Goal: Task Accomplishment & Management: Complete application form

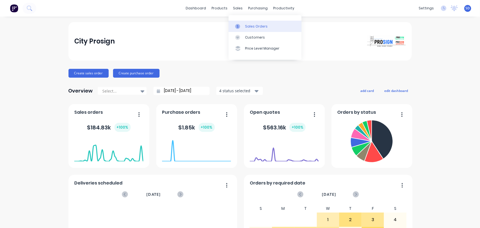
click at [241, 24] on div at bounding box center [239, 26] width 8 height 5
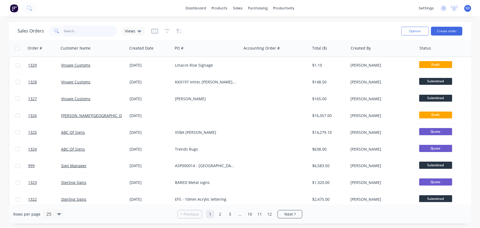
click at [80, 32] on input "text" at bounding box center [91, 31] width 54 height 11
type input "anchor"
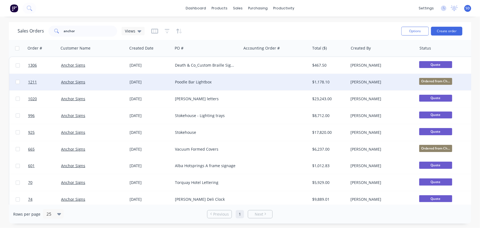
click at [210, 82] on div "Poodle Bar Lightbox" at bounding box center [205, 81] width 61 height 5
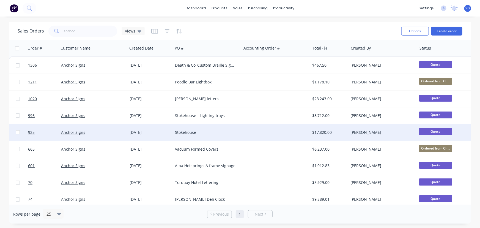
click at [196, 134] on div "Stokehouse" at bounding box center [205, 131] width 61 height 5
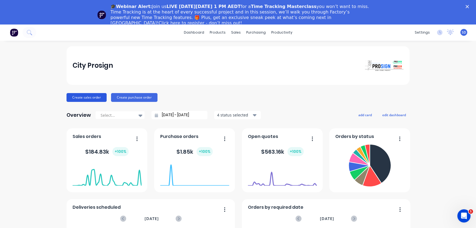
click at [84, 99] on button "Create sales order" at bounding box center [87, 97] width 40 height 9
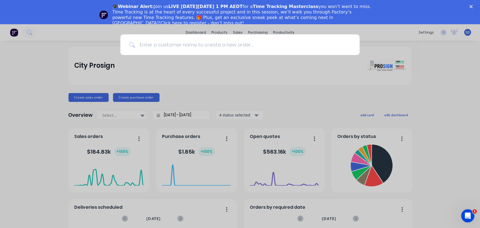
drag, startPoint x: 152, startPoint y: 46, endPoint x: 164, endPoint y: 50, distance: 12.5
click at [152, 46] on input at bounding box center [243, 44] width 216 height 21
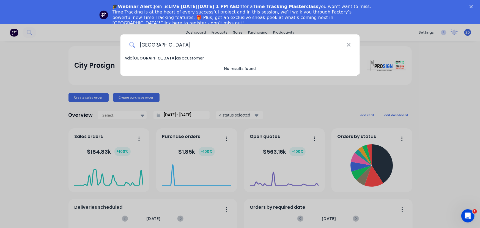
type input "[GEOGRAPHIC_DATA]"
click at [170, 57] on span "[GEOGRAPHIC_DATA]" at bounding box center [153, 57] width 43 height 5
select select "AU"
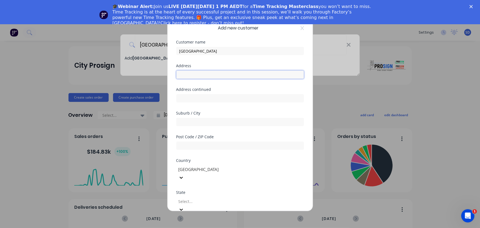
click at [189, 74] on input "text" at bounding box center [240, 74] width 128 height 8
paste input "[STREET_ADDRESS][PERSON_NAME]"
drag, startPoint x: 220, startPoint y: 76, endPoint x: 113, endPoint y: 82, distance: 106.8
click at [114, 82] on div "Add new customer Customer name [GEOGRAPHIC_DATA] Address [STREET_ADDRESS][PERSO…" at bounding box center [240, 114] width 480 height 228
paste input "Level 7,"
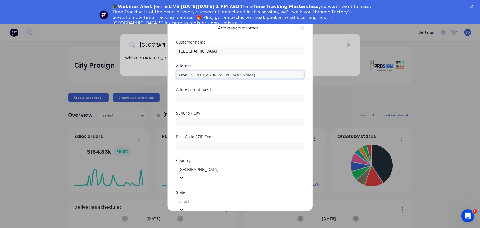
type input "Level [STREET_ADDRESS][PERSON_NAME]"
click at [182, 123] on input "text" at bounding box center [240, 122] width 128 height 8
paste input "[GEOGRAPHIC_DATA]"
type input "[GEOGRAPHIC_DATA]"
click at [194, 147] on input "text" at bounding box center [240, 145] width 128 height 8
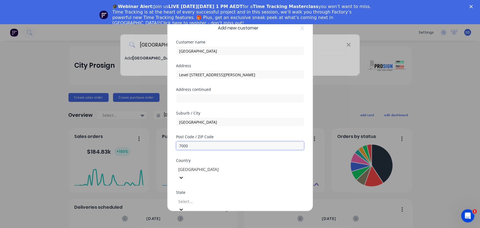
type input "7000"
click at [202, 165] on div "[GEOGRAPHIC_DATA]" at bounding box center [240, 173] width 128 height 18
click at [205, 167] on div at bounding box center [217, 169] width 79 height 7
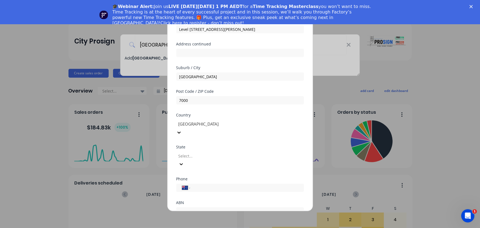
scroll to position [50, 0]
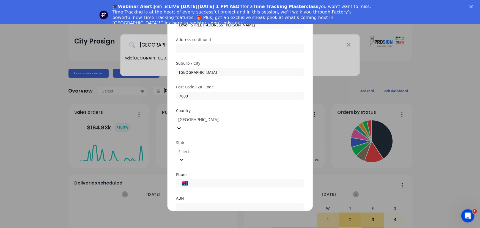
click at [196, 227] on div "[GEOGRAPHIC_DATA]" at bounding box center [240, 231] width 480 height 6
click at [200, 148] on div at bounding box center [217, 151] width 79 height 7
click at [201, 180] on input "tel" at bounding box center [246, 183] width 104 height 6
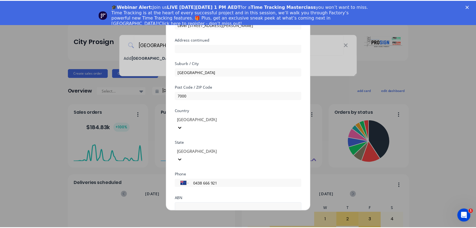
scroll to position [74, 0]
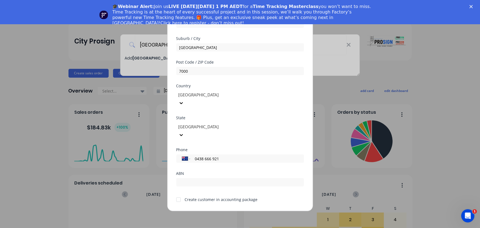
type input "0438 666 921"
click at [176, 194] on div at bounding box center [178, 199] width 11 height 11
click at [185, 196] on div "Create customer in accounting package" at bounding box center [221, 199] width 73 height 6
click at [180, 194] on div at bounding box center [178, 199] width 11 height 11
click at [217, 211] on button "Save" at bounding box center [223, 215] width 30 height 9
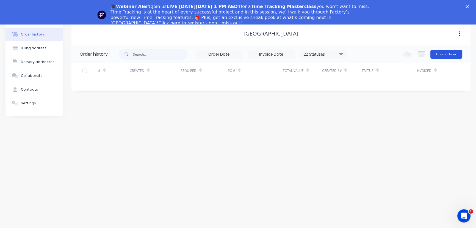
click at [449, 56] on button "Create Order" at bounding box center [446, 54] width 32 height 9
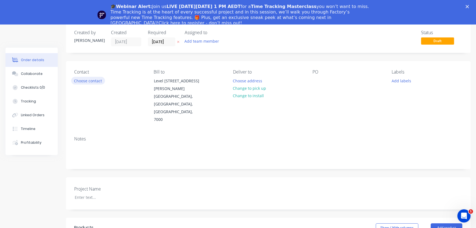
click at [93, 81] on button "Choose contact" at bounding box center [88, 80] width 34 height 7
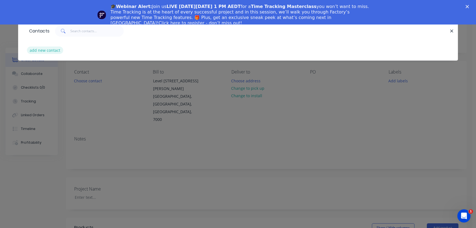
click at [40, 52] on button "add new contact" at bounding box center [45, 49] width 36 height 7
select select "AU"
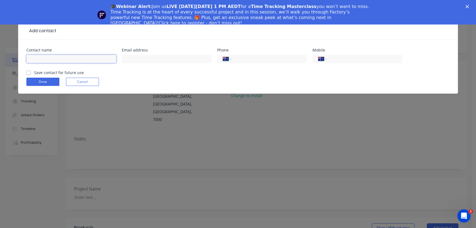
click at [40, 58] on input "text" at bounding box center [71, 59] width 90 height 8
type input "[PERSON_NAME]"
click at [154, 62] on input "text" at bounding box center [167, 59] width 90 height 8
paste input "[EMAIL_ADDRESS][PERSON_NAME][DOMAIN_NAME]"
type input "[EMAIL_ADDRESS][PERSON_NAME][DOMAIN_NAME]"
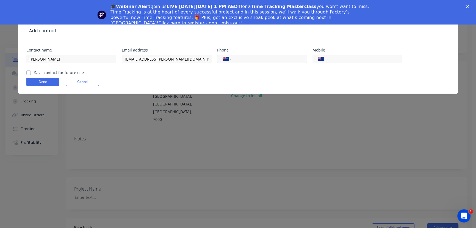
click at [240, 61] on input "tel" at bounding box center [268, 59] width 66 height 6
click at [247, 60] on input "tel" at bounding box center [268, 59] width 66 height 6
click at [343, 59] on input "tel" at bounding box center [364, 59] width 66 height 6
type input "0438 666 921"
click at [49, 72] on label "Save contact for future use" at bounding box center [59, 73] width 50 height 6
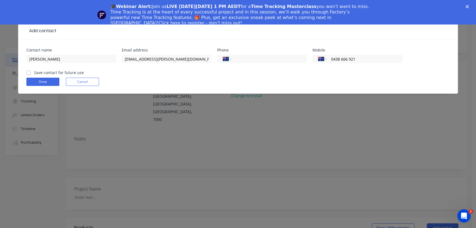
click at [31, 72] on input "Save contact for future use" at bounding box center [28, 72] width 4 height 5
checkbox input "true"
click at [49, 78] on button "Done" at bounding box center [42, 82] width 33 height 8
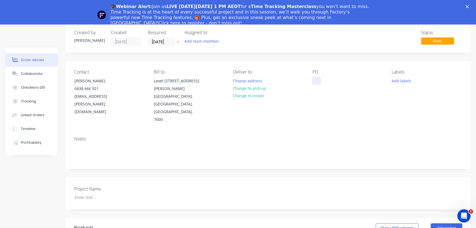
click at [320, 82] on div at bounding box center [316, 81] width 9 height 8
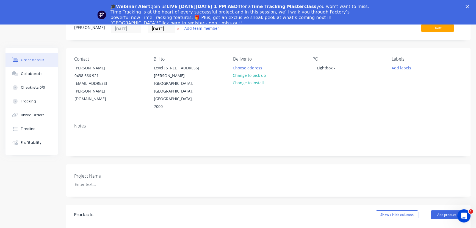
scroll to position [49, 0]
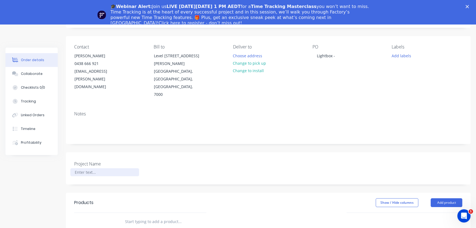
click at [88, 168] on div at bounding box center [104, 172] width 69 height 8
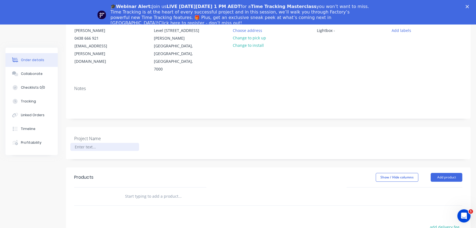
scroll to position [99, 0]
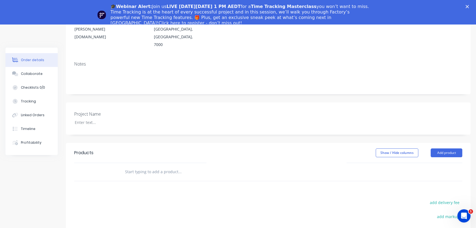
click at [143, 166] on input "text" at bounding box center [180, 171] width 110 height 11
click at [148, 166] on input "text" at bounding box center [180, 171] width 110 height 11
drag, startPoint x: 167, startPoint y: 153, endPoint x: 166, endPoint y: 150, distance: 3.2
click at [167, 166] on input "text" at bounding box center [180, 171] width 110 height 11
click at [142, 166] on input "text" at bounding box center [180, 171] width 110 height 11
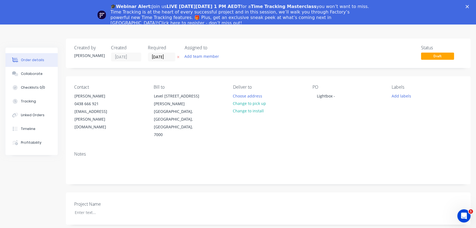
scroll to position [0, 0]
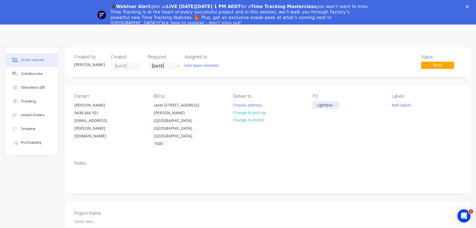
click at [325, 107] on div "Lightbox -" at bounding box center [325, 105] width 27 height 8
click at [317, 106] on div "Lightbox -" at bounding box center [325, 105] width 27 height 8
click at [104, 217] on div at bounding box center [104, 221] width 69 height 8
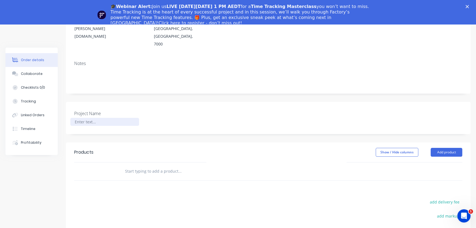
scroll to position [100, 0]
click at [134, 165] on input "text" at bounding box center [180, 170] width 110 height 11
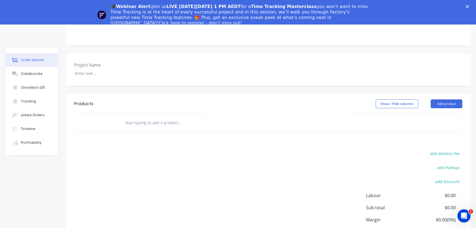
scroll to position [150, 0]
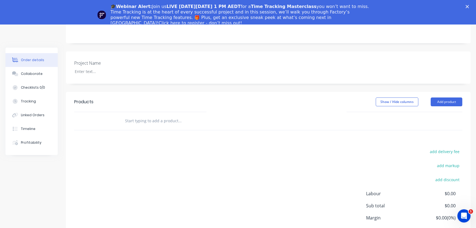
type input "I"
type input "Inspection Lightbox - White/Black LED Light"
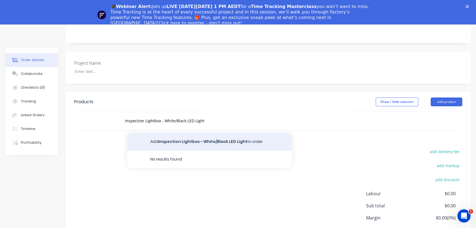
click at [203, 133] on button "Add Inspection Lightbox - White/Black LED Light to order" at bounding box center [209, 142] width 165 height 18
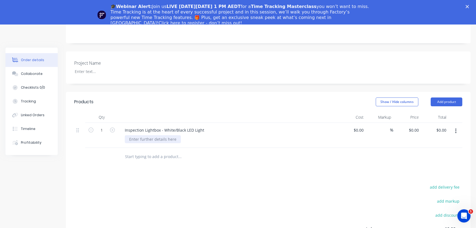
click at [148, 135] on div at bounding box center [153, 139] width 56 height 8
click at [170, 135] on div "500mm x 500mm x" at bounding box center [230, 139] width 211 height 8
click at [165, 135] on div "500mm x 500mm x" at bounding box center [146, 139] width 43 height 8
click at [179, 135] on div "500mm x 500mm x 180mm" at bounding box center [154, 139] width 58 height 8
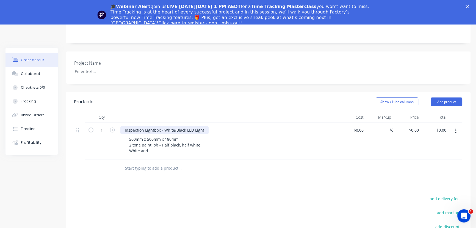
click at [175, 126] on div "Inspection Lightbox - White/Black LED Light" at bounding box center [164, 130] width 88 height 8
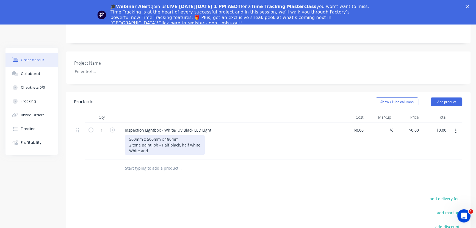
click at [161, 136] on div "500mm x 500mm x 180mm 2 tone paint job - Half black, half white White and" at bounding box center [165, 145] width 80 height 20
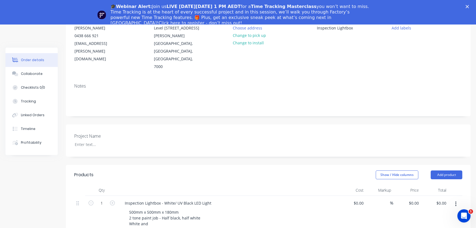
scroll to position [124, 0]
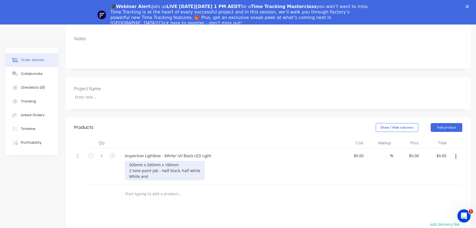
click at [161, 161] on div "500mm x 500mm x 180mm 2 tone paint job - Half black, half white White and" at bounding box center [165, 171] width 80 height 20
click at [188, 161] on div "500mm x 500mm x 180mm 2 tone paint job - Half black, half white White and UV Bl…" at bounding box center [165, 173] width 80 height 25
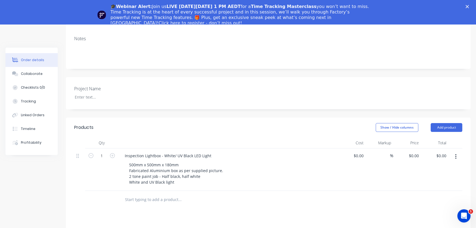
click at [270, 164] on div "500mm x 500mm x 180mm Fabricated Aluminium box as per supplied picture. 2 tone …" at bounding box center [230, 173] width 211 height 25
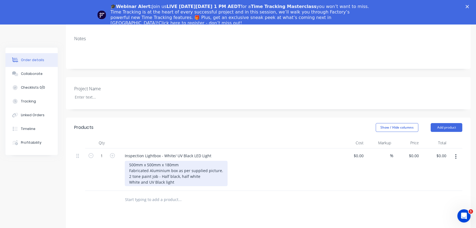
click at [205, 161] on div "500mm x 500mm x 180mm Fabricated Aluminium box as per supplied picture. 2 tone …" at bounding box center [176, 173] width 103 height 25
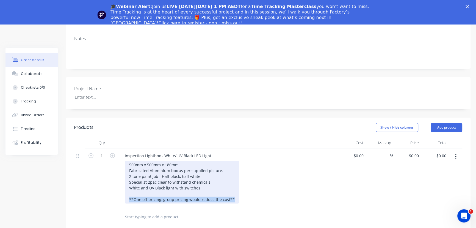
drag, startPoint x: 231, startPoint y: 184, endPoint x: 107, endPoint y: 187, distance: 124.0
click at [110, 187] on div "1 Inspection Lightbox - White/ UV Black LED Light 500mm x 500mm x 180mm Fabrica…" at bounding box center [268, 178] width 388 height 60
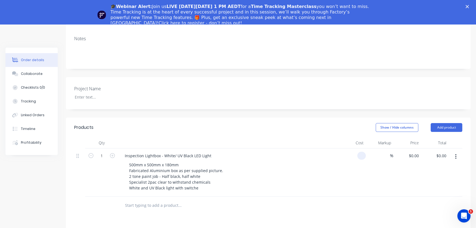
click at [358, 151] on div at bounding box center [361, 155] width 9 height 8
click at [358, 151] on div "0" at bounding box center [361, 155] width 9 height 8
click at [355, 148] on div "0 $0.00" at bounding box center [352, 172] width 28 height 48
click at [355, 148] on div "$0.00 $0.00" at bounding box center [352, 172] width 28 height 48
type input "0"
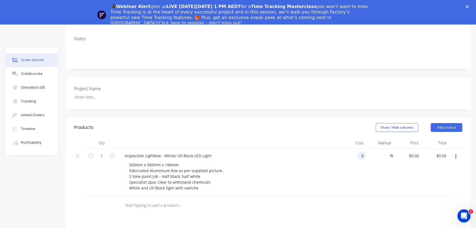
click at [358, 151] on div "0 0" at bounding box center [361, 155] width 9 height 8
click at [360, 151] on input "0" at bounding box center [363, 155] width 6 height 8
type input "$605.00"
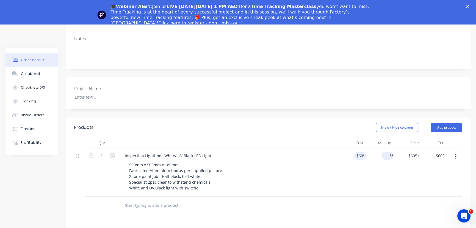
click at [383, 151] on div "%" at bounding box center [388, 155] width 12 height 8
click at [343, 159] on div "$605.00 $605.00" at bounding box center [352, 172] width 28 height 48
click at [379, 159] on div "%" at bounding box center [380, 172] width 28 height 48
click at [388, 151] on input at bounding box center [387, 155] width 6 height 8
type input "60"
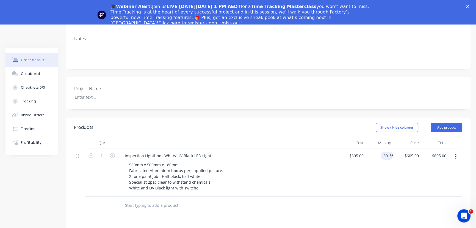
type input "$968.00"
click at [376, 163] on div "60 60 %" at bounding box center [380, 172] width 28 height 48
click at [221, 200] on div "Products Show / Hide columns Add product Qty Cost Markup Price Total 1 Inspecti…" at bounding box center [268, 231] width 405 height 229
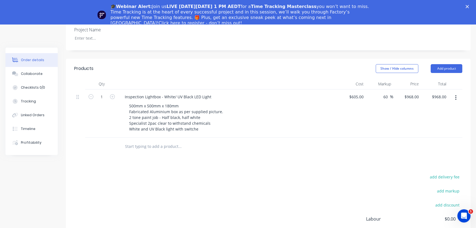
scroll to position [174, 0]
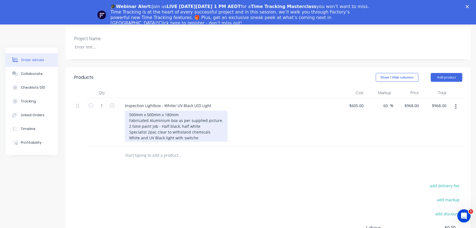
click at [198, 123] on div "500mm x 500mm x 180mm Fabricated Aluminium box as per supplied picture. 2 tone …" at bounding box center [176, 126] width 103 height 31
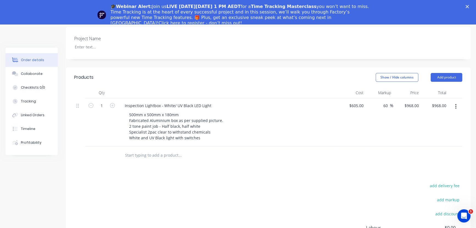
click at [203, 150] on input "text" at bounding box center [180, 155] width 110 height 11
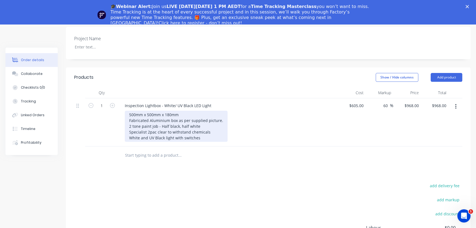
drag, startPoint x: 201, startPoint y: 121, endPoint x: 205, endPoint y: 126, distance: 6.0
click at [201, 121] on div "500mm x 500mm x 180mm Fabricated Aluminium box as per supplied picture. 2 tone …" at bounding box center [176, 126] width 103 height 31
click at [207, 121] on div "500mm x 500mm x 180mm Fabricated Aluminium box as per supplied picture. 2 tone …" at bounding box center [176, 126] width 103 height 31
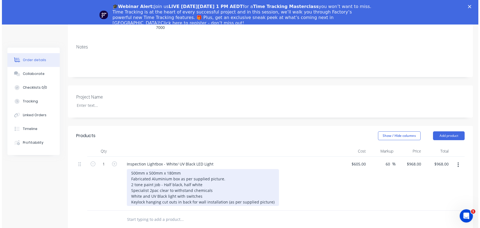
scroll to position [0, 0]
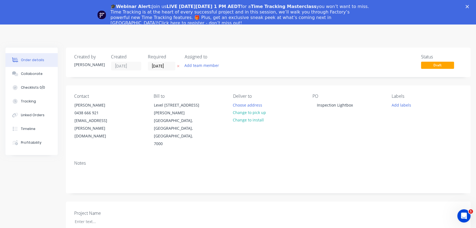
click at [469, 5] on icon "Close" at bounding box center [467, 6] width 3 height 3
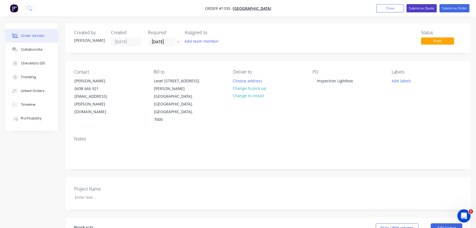
click at [428, 10] on button "Submit as Quote" at bounding box center [422, 8] width 30 height 8
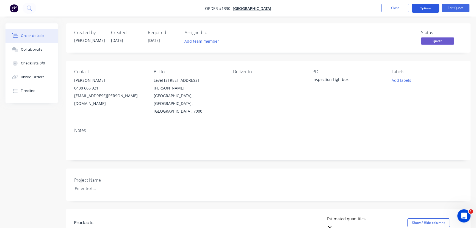
click at [432, 5] on button "Options" at bounding box center [425, 8] width 27 height 9
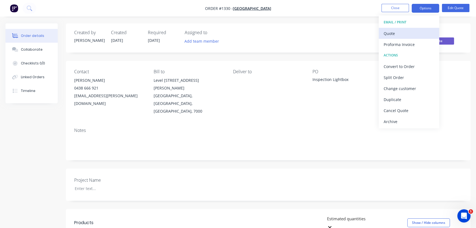
click at [395, 34] on div "Quote" at bounding box center [409, 33] width 51 height 8
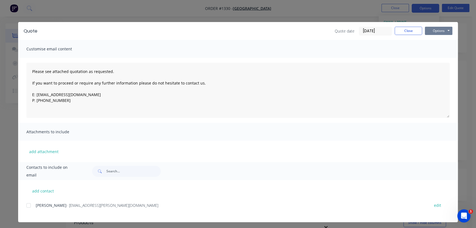
click at [427, 31] on button "Options" at bounding box center [438, 31] width 27 height 8
click at [431, 42] on button "Preview" at bounding box center [442, 40] width 35 height 9
click at [399, 33] on button "Close" at bounding box center [408, 31] width 27 height 8
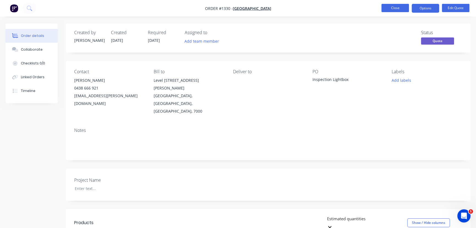
click at [392, 8] on button "Close" at bounding box center [395, 8] width 27 height 8
